Goal: Task Accomplishment & Management: Manage account settings

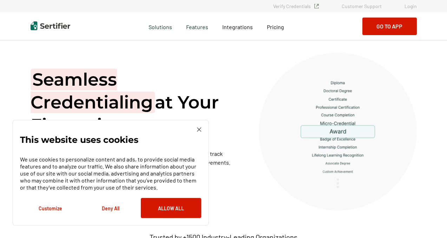
click at [413, 5] on link "Login" at bounding box center [410, 6] width 12 height 6
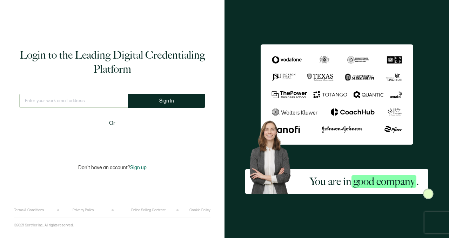
click at [69, 89] on div "Login to the Leading Digital Credentialing Platform This doesn't look like a va…" at bounding box center [112, 110] width 197 height 198
click at [65, 100] on input "text" at bounding box center [73, 101] width 109 height 14
type input "jessical@celticchicago.com"
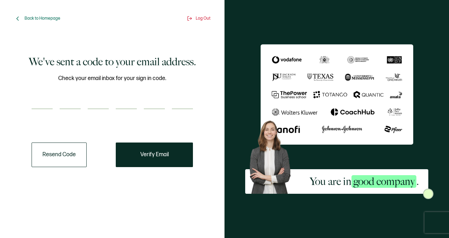
click at [42, 102] on input "number" at bounding box center [42, 102] width 21 height 14
paste input "1"
type input "1"
type input "9"
type input "5"
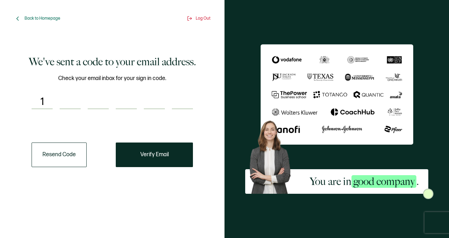
type input "0"
type input "2"
type input "4"
